Goal: Task Accomplishment & Management: Use online tool/utility

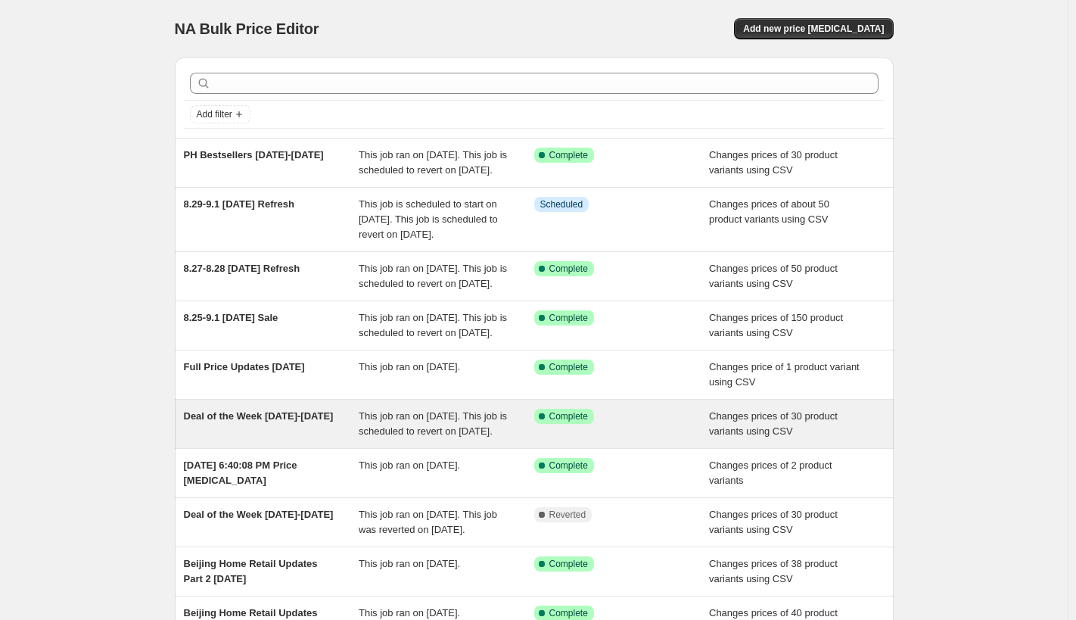
click at [449, 437] on span "This job ran on [DATE]. This job is scheduled to revert on [DATE]." at bounding box center [433, 423] width 148 height 26
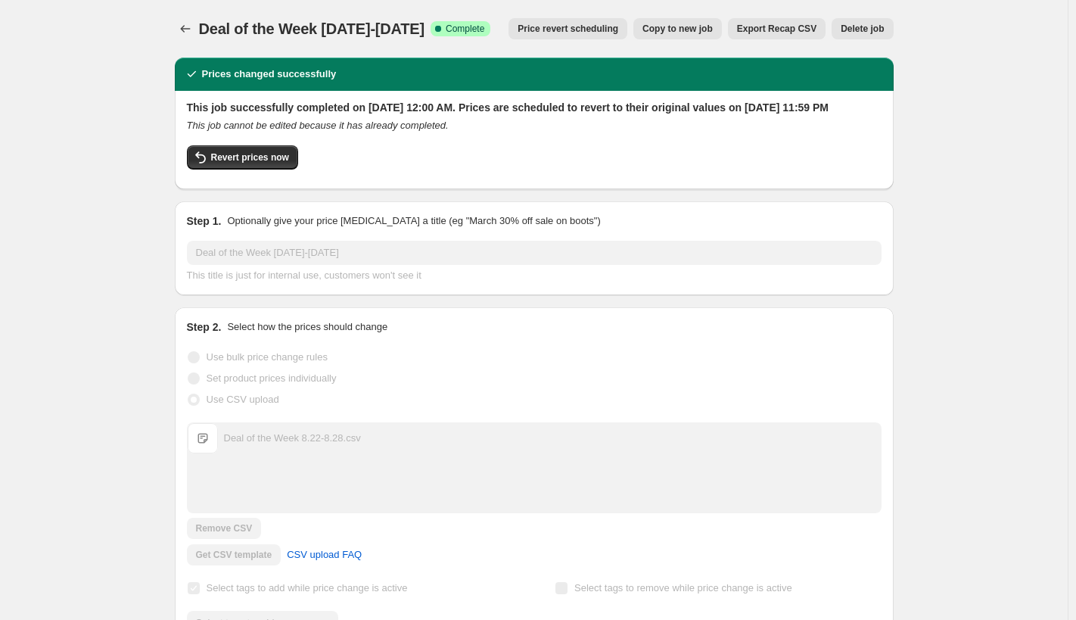
click at [675, 29] on span "Copy to new job" at bounding box center [677, 29] width 70 height 12
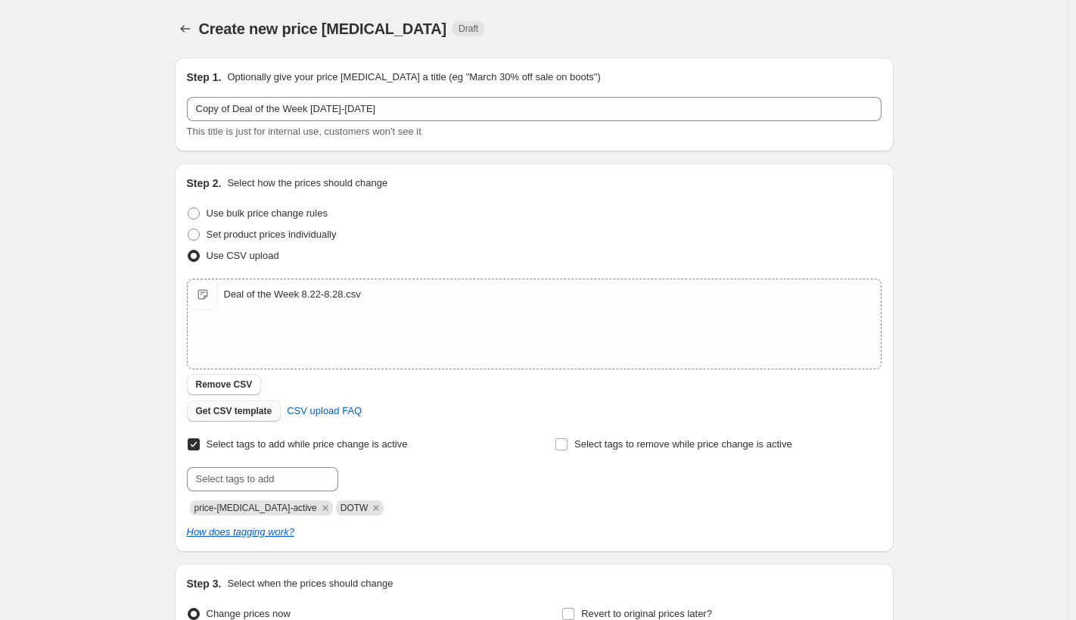
click at [263, 412] on span "Get CSV template" at bounding box center [234, 411] width 76 height 12
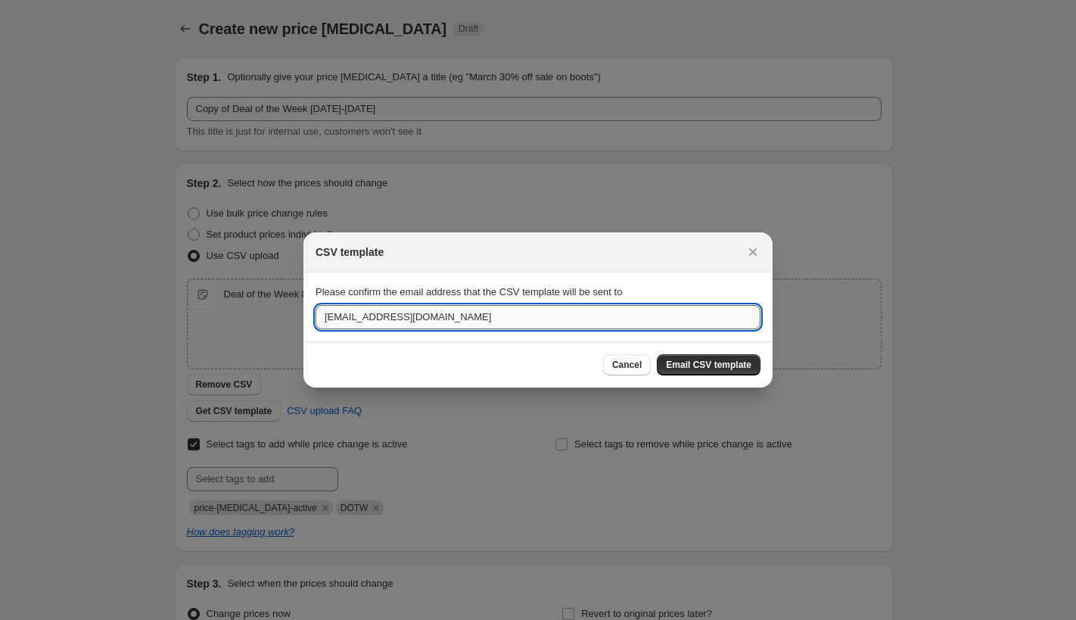
click at [375, 317] on input "[EMAIL_ADDRESS][DOMAIN_NAME]" at bounding box center [538, 317] width 445 height 24
type input "[EMAIL_ADDRESS][DOMAIN_NAME]"
click at [715, 365] on span "Email CSV template" at bounding box center [709, 365] width 86 height 12
